Goal: Information Seeking & Learning: Learn about a topic

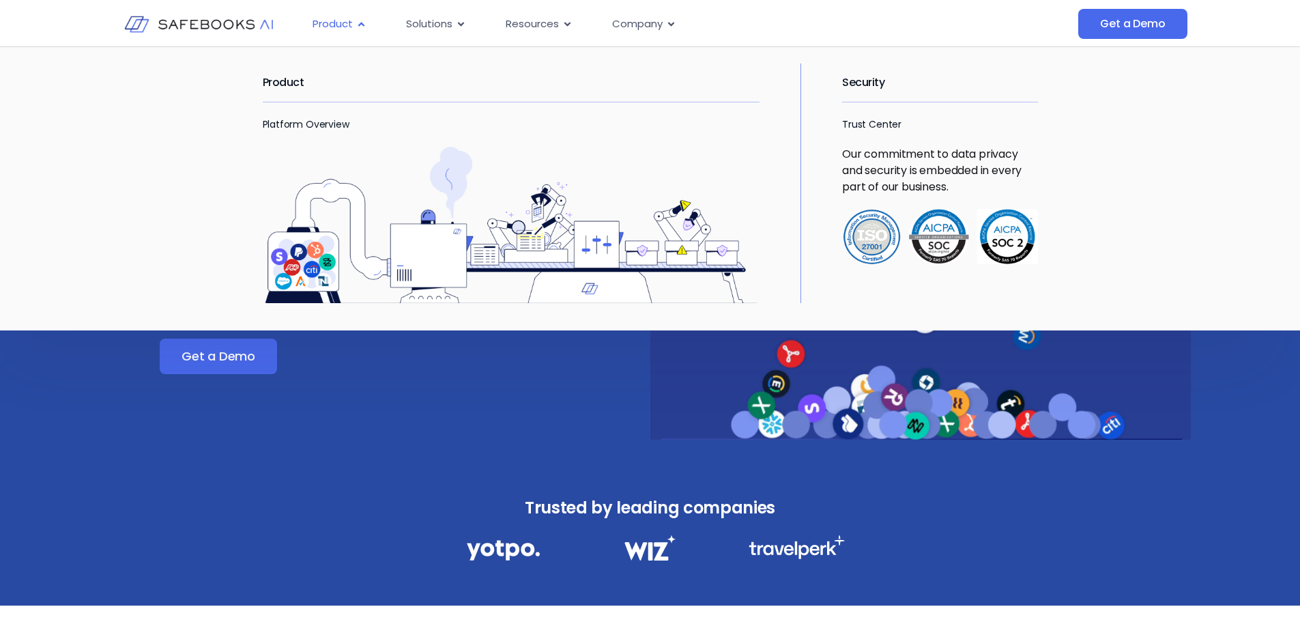
click at [346, 20] on span "Product" at bounding box center [333, 24] width 40 height 16
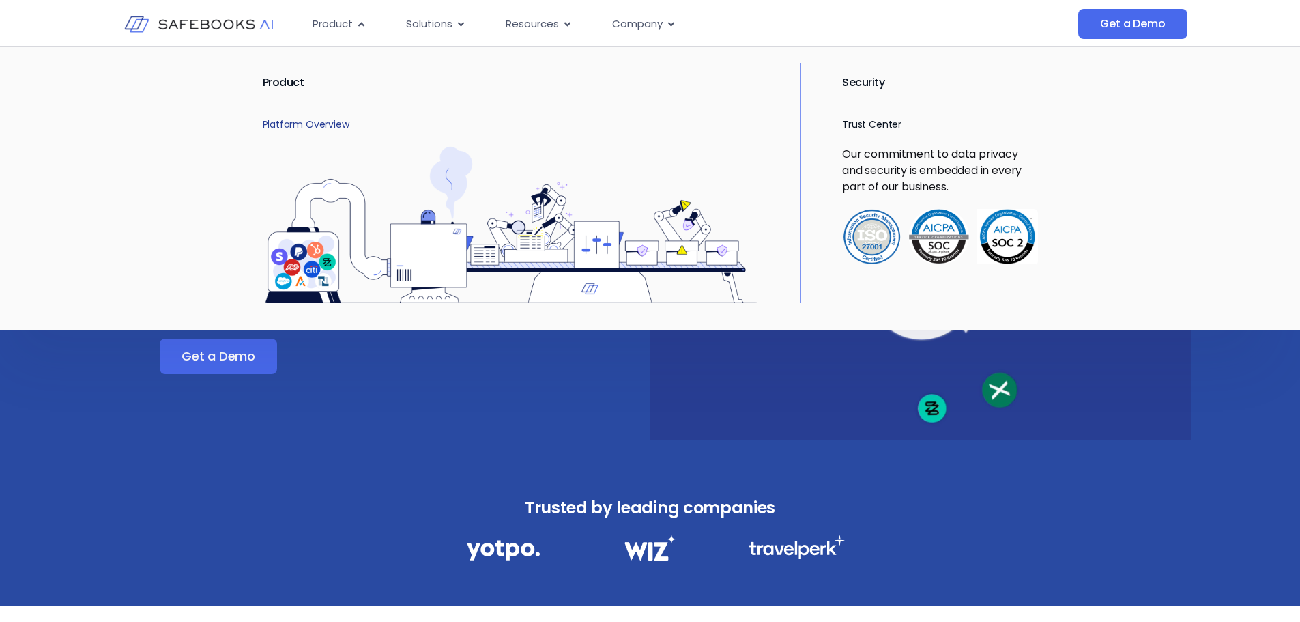
click at [288, 125] on link "Platform Overview" at bounding box center [306, 124] width 87 height 14
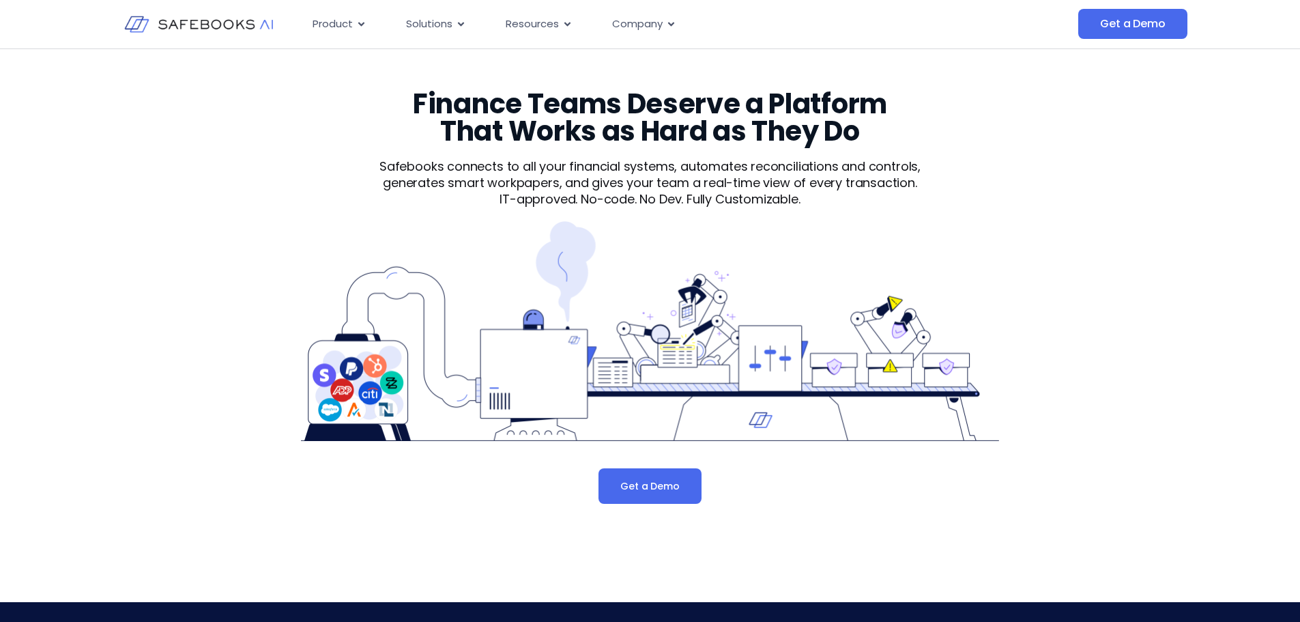
click at [1171, 186] on div "Finance Teams Deserve a Platform That Works as Hard as They Do Safebooks connec…" at bounding box center [650, 317] width 1300 height 536
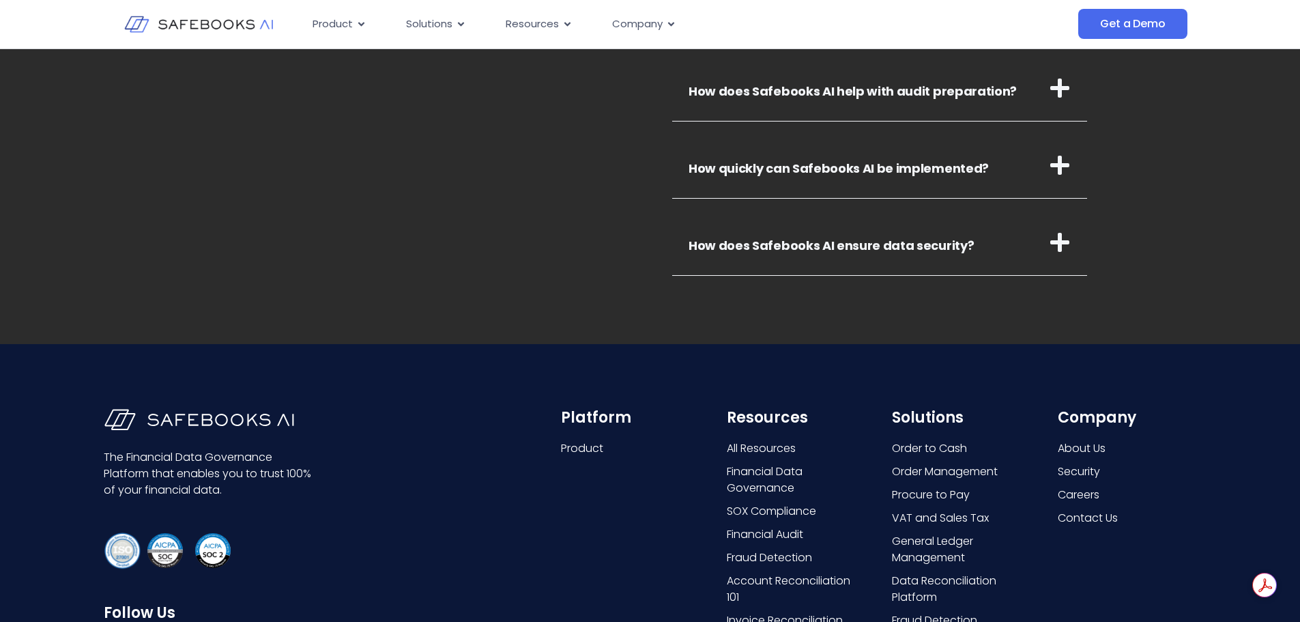
scroll to position [5051, 0]
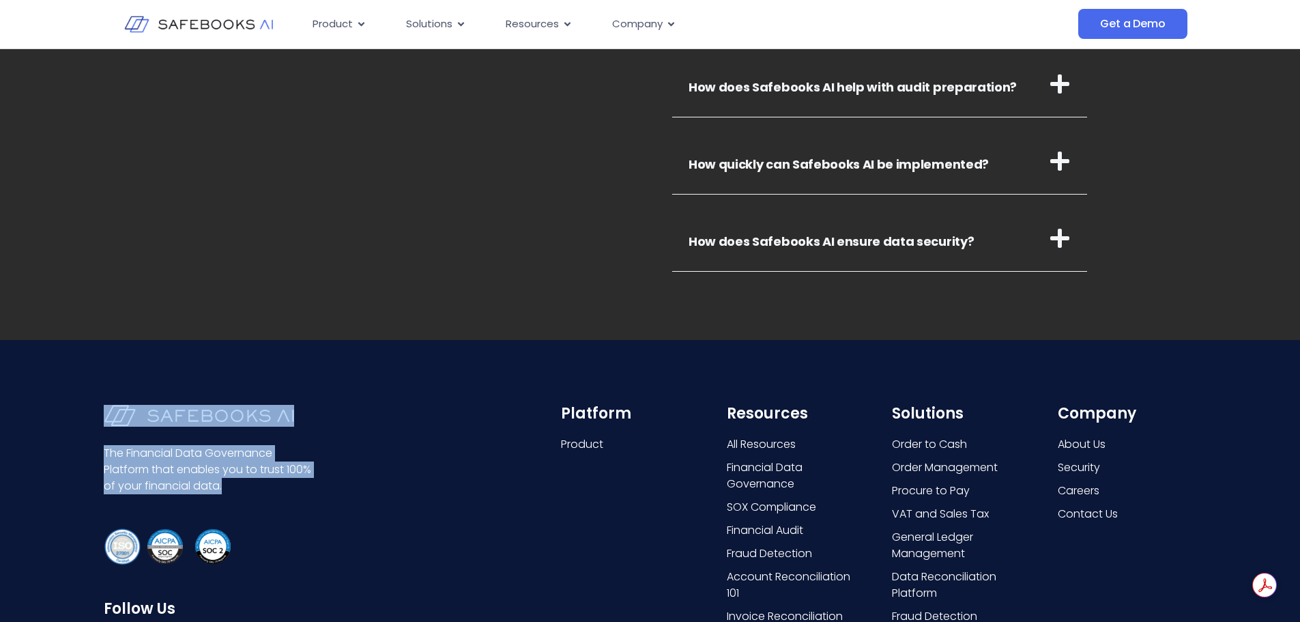
drag, startPoint x: 100, startPoint y: 449, endPoint x: 231, endPoint y: 481, distance: 134.1
click at [231, 481] on div "The Financial Data Governance Platform that enables you to trust 100% of your f…" at bounding box center [650, 573] width 1300 height 467
click at [231, 480] on p "The Financial Data Governance Platform that enables you to trust 100% of your f…" at bounding box center [210, 469] width 212 height 49
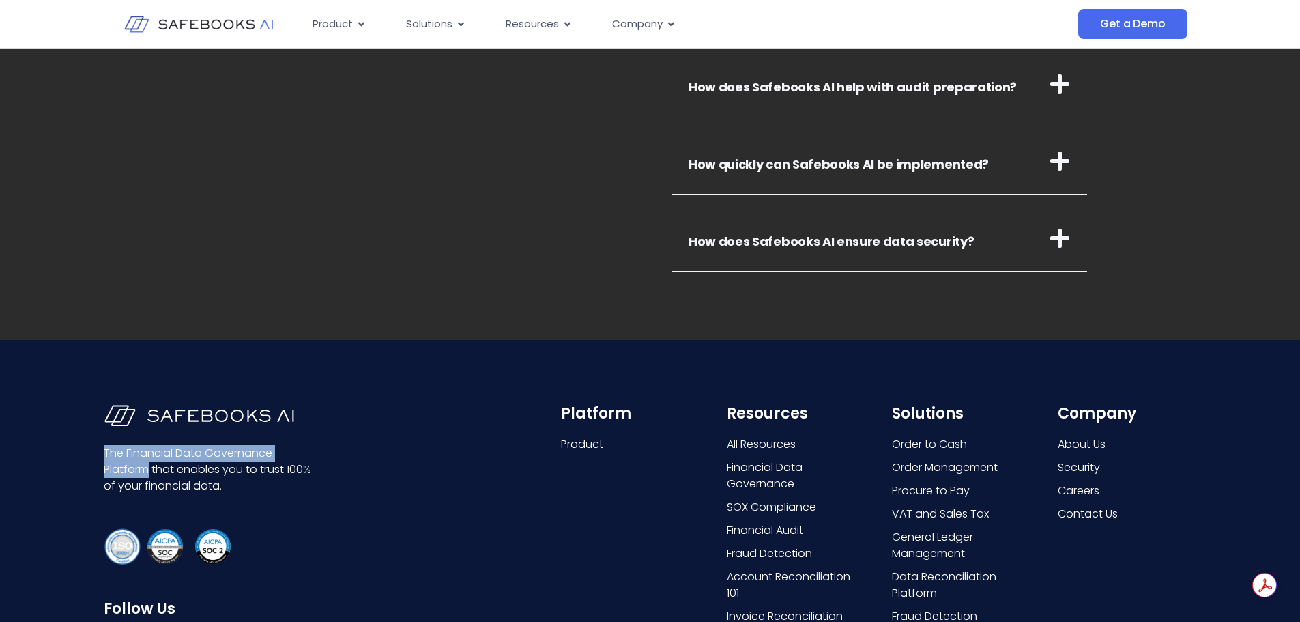
drag, startPoint x: 105, startPoint y: 453, endPoint x: 148, endPoint y: 470, distance: 46.0
click at [148, 470] on p "The Financial Data Governance Platform that enables you to trust 100% of your f…" at bounding box center [210, 469] width 212 height 49
drag, startPoint x: 150, startPoint y: 469, endPoint x: 126, endPoint y: 451, distance: 29.8
click at [126, 451] on p "The Financial Data Governance Platform that enables you to trust 100% of your f…" at bounding box center [210, 469] width 212 height 49
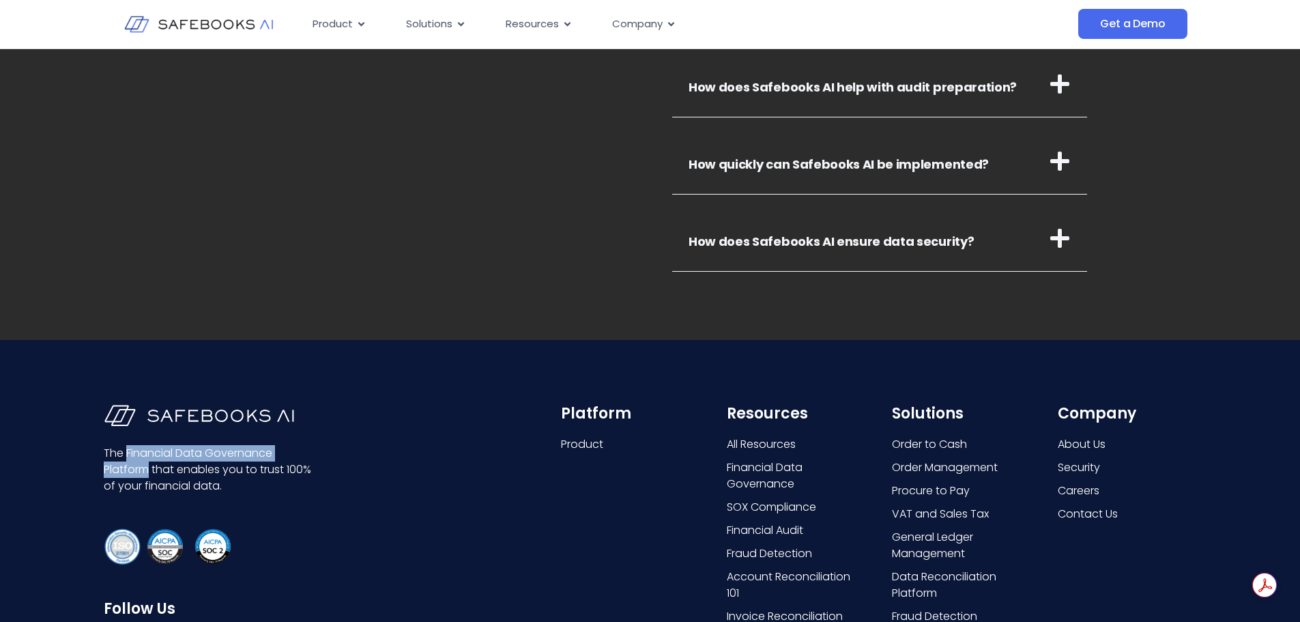
copy p "Financial Data Governance Platform"
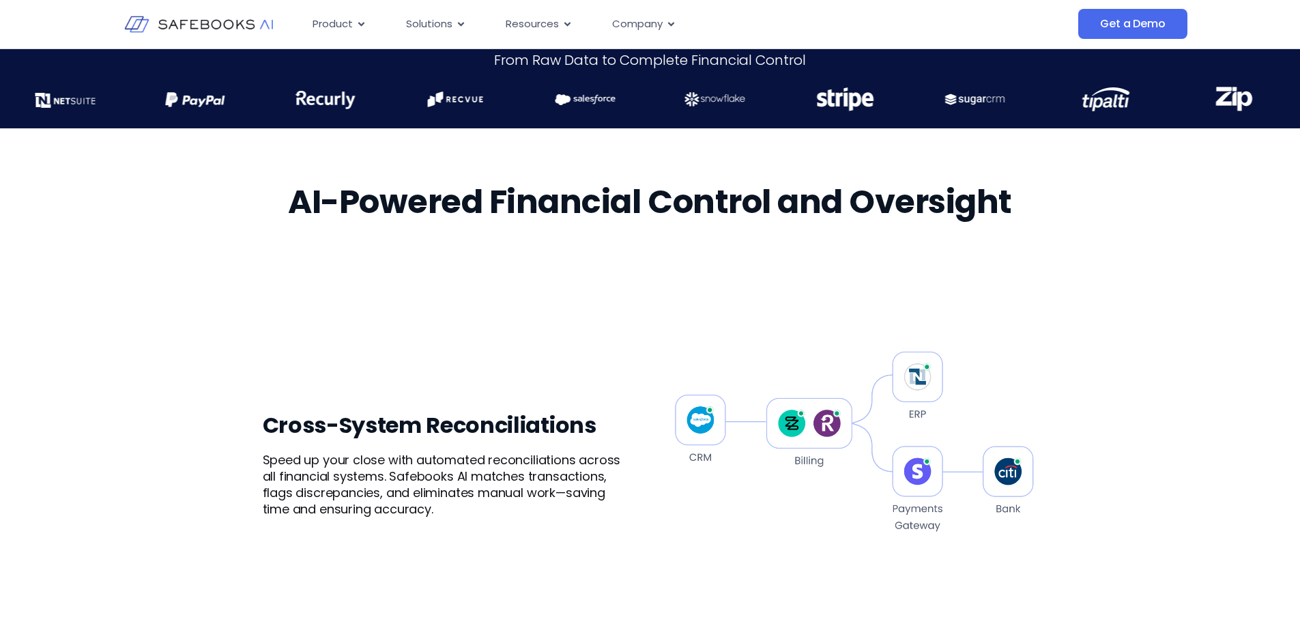
scroll to position [0, 0]
